Goal: Information Seeking & Learning: Learn about a topic

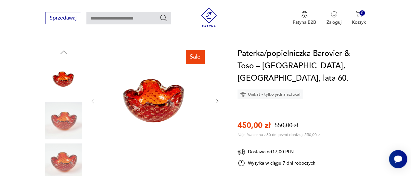
click at [216, 98] on icon "button" at bounding box center [217, 100] width 5 height 5
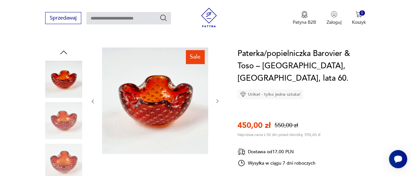
click at [216, 98] on icon "button" at bounding box center [217, 100] width 5 height 5
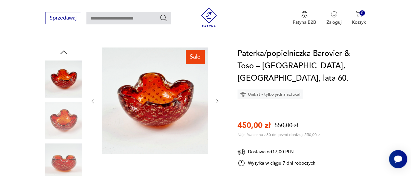
click at [216, 98] on icon "button" at bounding box center [217, 100] width 5 height 5
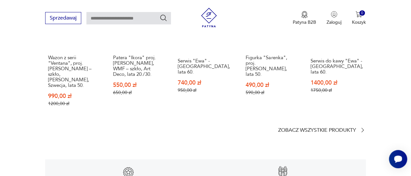
scroll to position [910, 0]
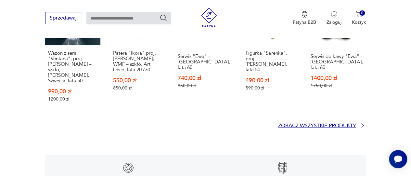
click at [347, 124] on p "Zobacz wszystkie produkty" at bounding box center [317, 126] width 78 height 4
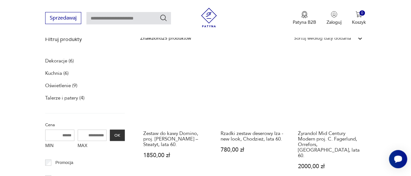
scroll to position [231, 0]
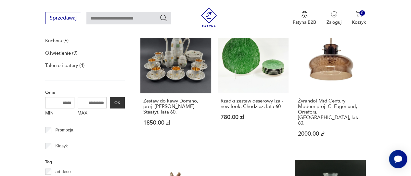
click at [65, 52] on p "Oświetlenie (9)" at bounding box center [61, 52] width 32 height 9
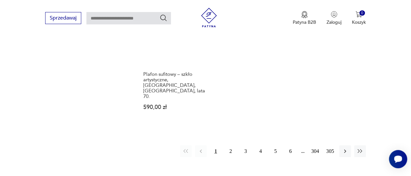
scroll to position [955, 0]
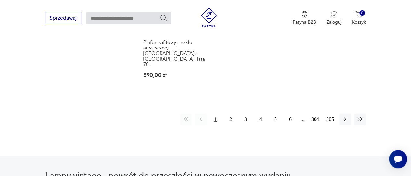
click at [229, 113] on button "2" at bounding box center [231, 119] width 12 height 12
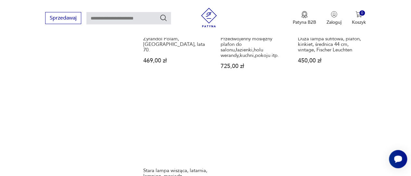
scroll to position [952, 0]
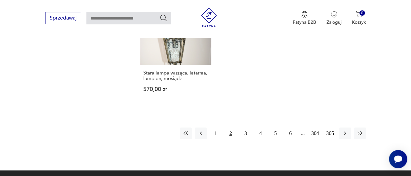
click at [245, 127] on button "3" at bounding box center [246, 133] width 12 height 12
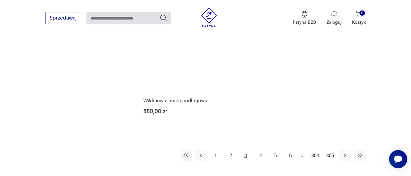
scroll to position [920, 0]
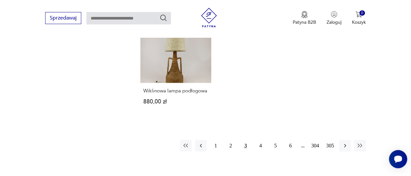
click at [261, 140] on button "4" at bounding box center [261, 146] width 12 height 12
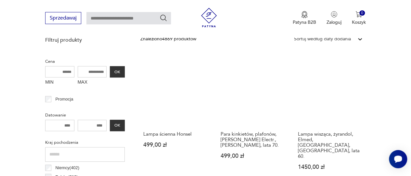
scroll to position [302, 0]
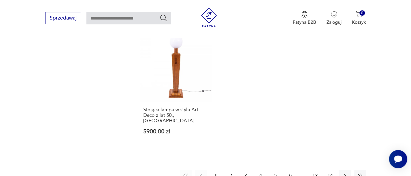
scroll to position [933, 0]
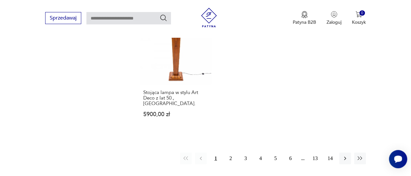
click at [228, 152] on button "2" at bounding box center [231, 158] width 12 height 12
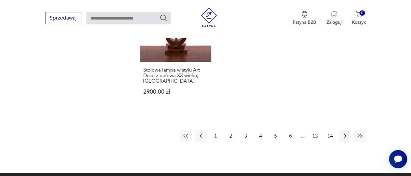
scroll to position [963, 0]
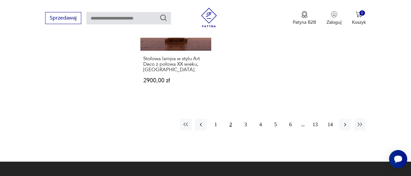
click at [245, 119] on button "3" at bounding box center [246, 125] width 12 height 12
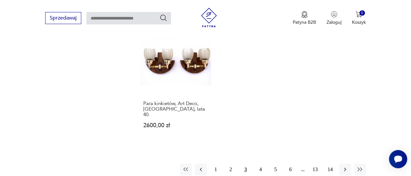
scroll to position [920, 0]
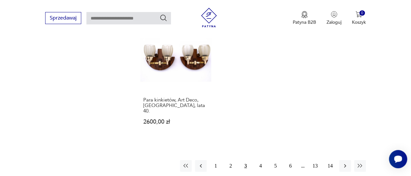
click at [257, 160] on button "4" at bounding box center [261, 166] width 12 height 12
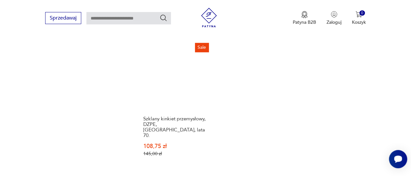
scroll to position [920, 0]
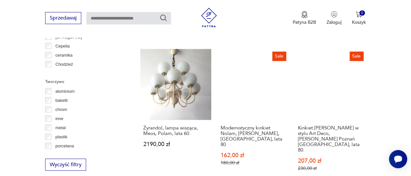
scroll to position [627, 0]
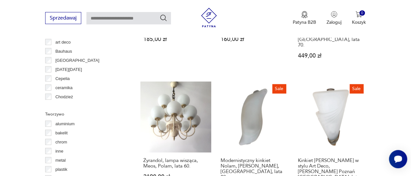
click at [258, 158] on h3 "Modernistyczny kinkiet Nolam, [PERSON_NAME], [GEOGRAPHIC_DATA], lata 80." at bounding box center [253, 169] width 65 height 22
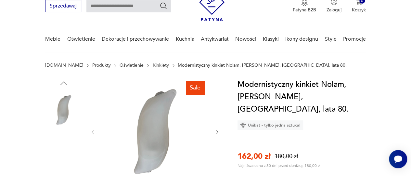
scroll to position [65, 0]
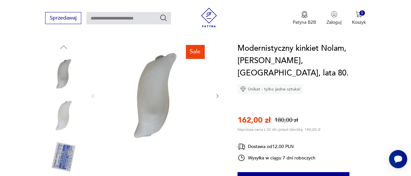
click at [219, 97] on icon "button" at bounding box center [217, 95] width 5 height 5
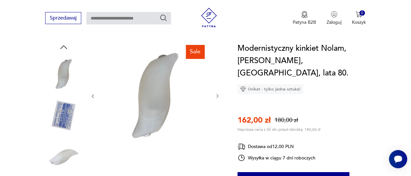
click at [218, 97] on icon "button" at bounding box center [217, 95] width 5 height 5
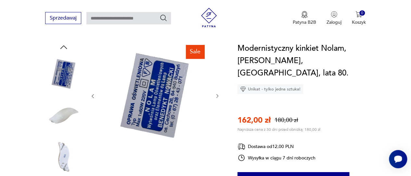
click at [218, 97] on icon "button" at bounding box center [217, 95] width 5 height 5
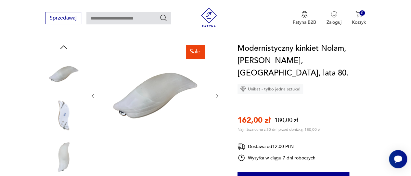
click at [218, 97] on icon "button" at bounding box center [217, 95] width 5 height 5
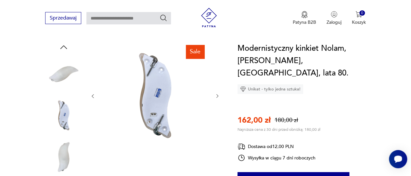
click at [218, 97] on icon "button" at bounding box center [217, 95] width 5 height 5
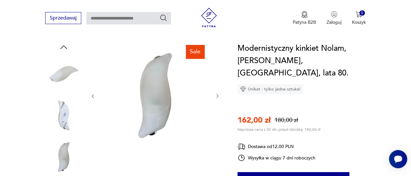
click at [218, 97] on icon "button" at bounding box center [217, 95] width 5 height 5
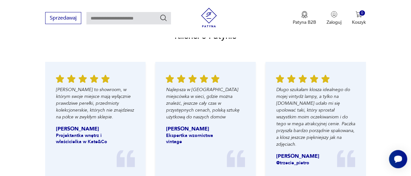
scroll to position [683, 0]
